Goal: Transaction & Acquisition: Purchase product/service

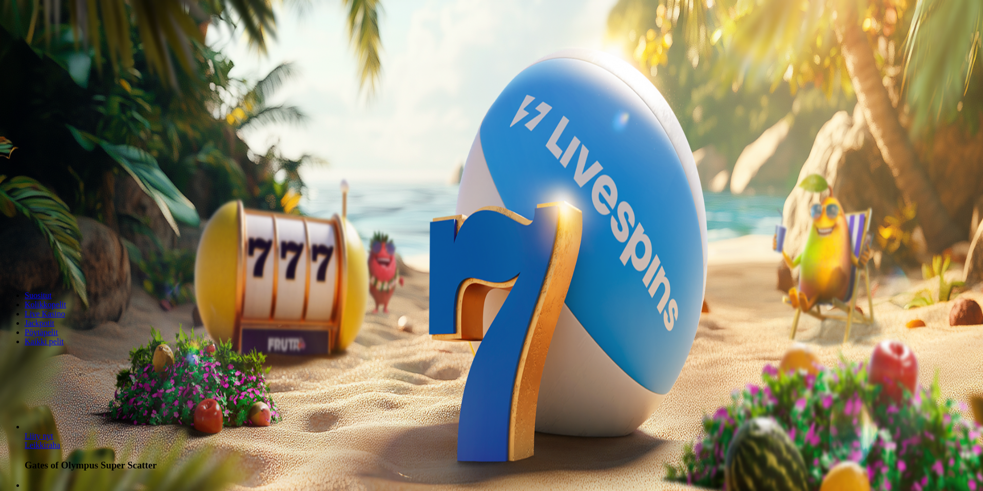
drag, startPoint x: 561, startPoint y: 242, endPoint x: 434, endPoint y: 244, distance: 127.3
click at [77, 242] on input "***" at bounding box center [40, 239] width 73 height 10
type input "**"
click at [58, 263] on button "Talleta ja pelaa" at bounding box center [31, 268] width 54 height 11
